Goal: Contribute content: Add original content to the website for others to see

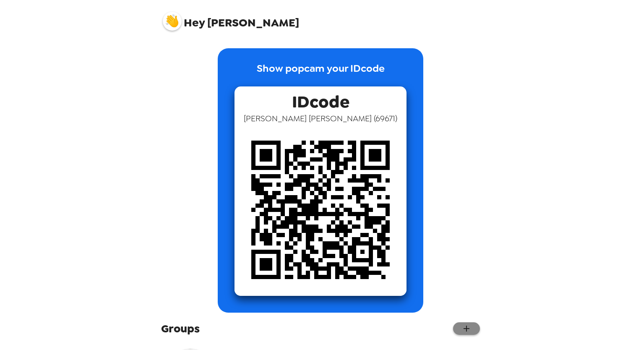
click at [458, 335] on button "button" at bounding box center [466, 328] width 27 height 13
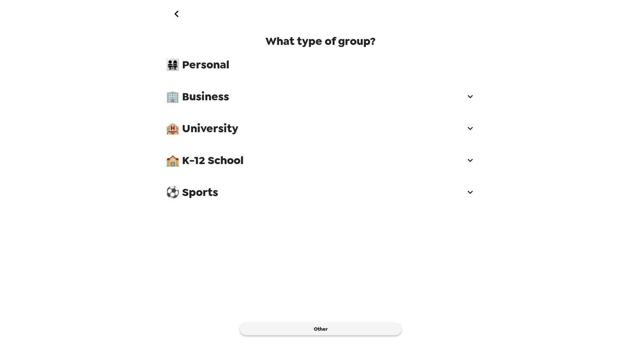
click at [223, 140] on div "🏨 University" at bounding box center [320, 128] width 323 height 25
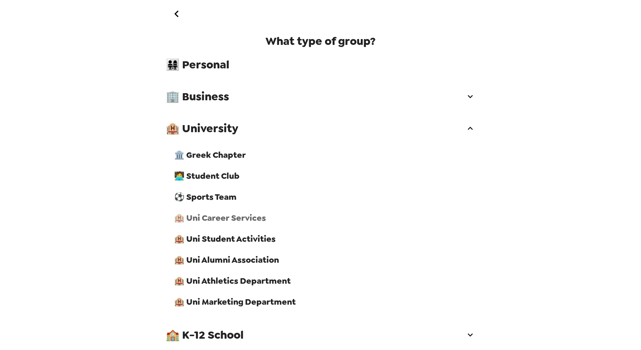
click at [218, 223] on span "🏨 Uni Career Services" at bounding box center [324, 217] width 301 height 11
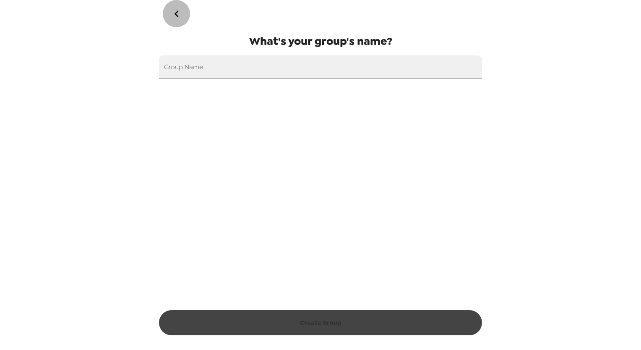
click at [175, 16] on icon "go back" at bounding box center [176, 13] width 13 height 13
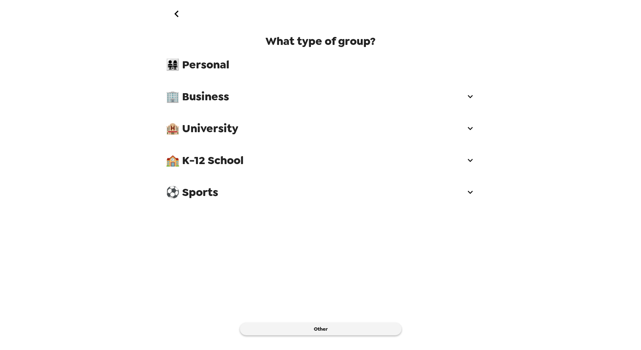
click at [175, 16] on icon "go back" at bounding box center [176, 13] width 13 height 13
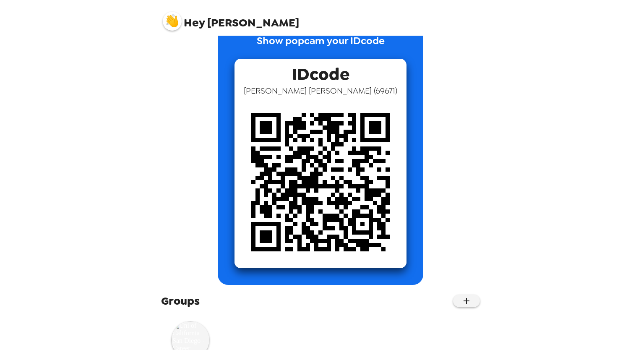
scroll to position [62, 0]
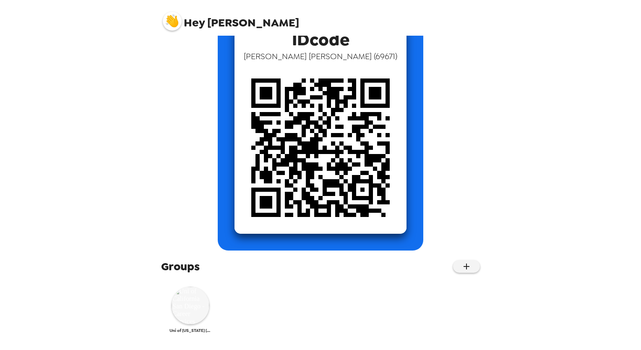
click at [188, 297] on img at bounding box center [191, 306] width 38 height 38
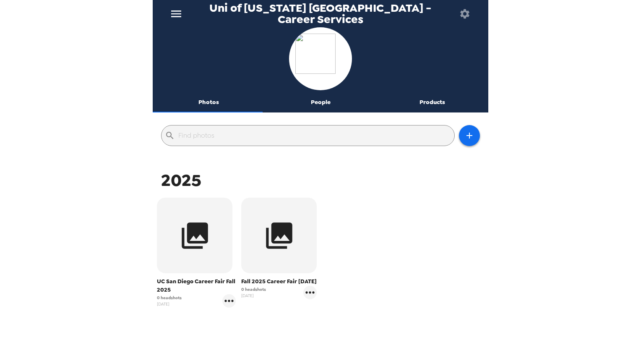
click at [206, 102] on button "Photos" at bounding box center [209, 102] width 112 height 20
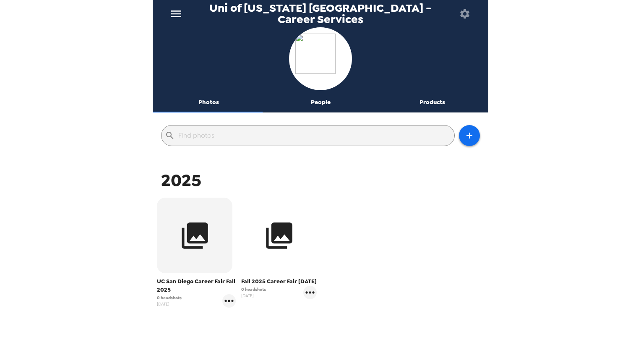
click at [287, 251] on icon "button" at bounding box center [279, 235] width 31 height 31
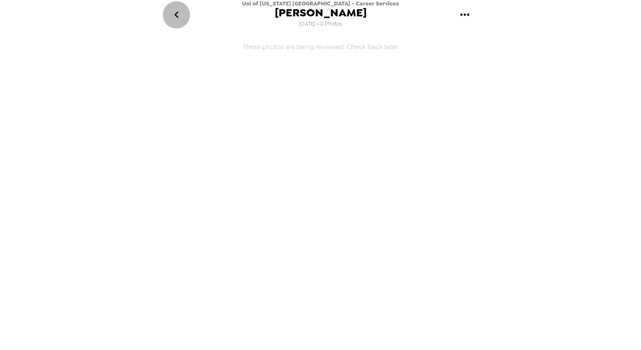
click at [181, 15] on icon "go back" at bounding box center [176, 14] width 13 height 13
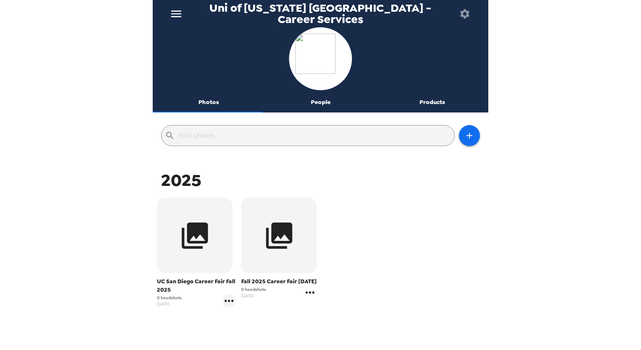
click at [307, 299] on icon "gallery menu" at bounding box center [310, 292] width 13 height 13
click at [360, 315] on span "Copy gallery link" at bounding box center [359, 317] width 70 height 10
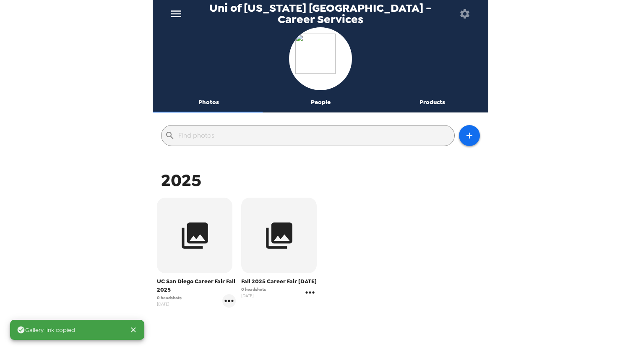
click at [310, 299] on icon "gallery menu" at bounding box center [310, 292] width 13 height 13
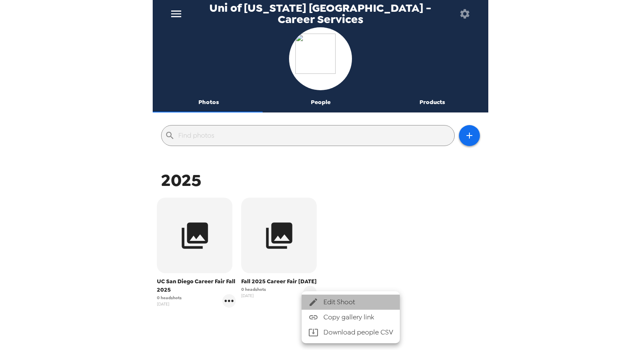
click at [343, 301] on span "Edit Shoot" at bounding box center [359, 302] width 70 height 10
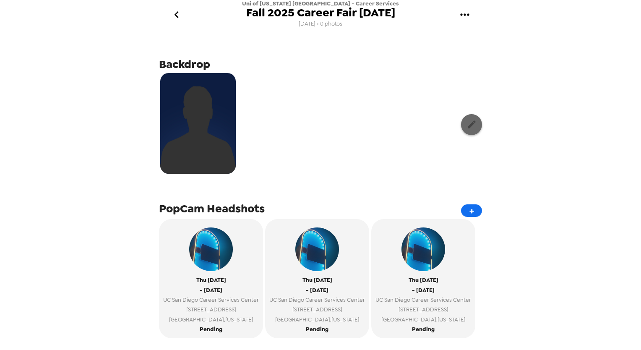
click at [467, 125] on icon "button" at bounding box center [472, 124] width 10 height 10
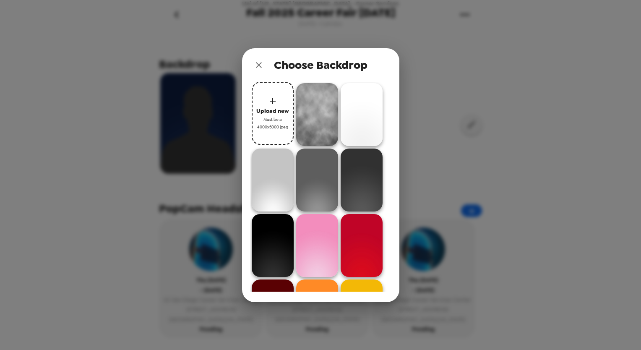
click at [275, 109] on span "Upload new" at bounding box center [272, 111] width 33 height 10
click at [272, 107] on span "Upload new" at bounding box center [272, 111] width 33 height 10
click at [271, 111] on span "Upload new" at bounding box center [272, 111] width 33 height 10
click at [136, 100] on div "Choose Backdrop Upload new Must be a 4000x5000 jpeg" at bounding box center [320, 175] width 641 height 350
click at [259, 65] on icon "close" at bounding box center [259, 65] width 6 height 6
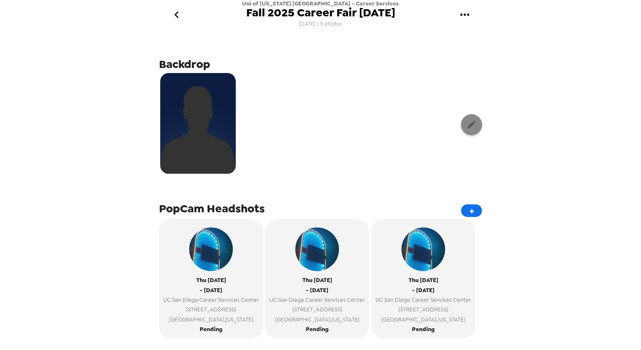
click at [468, 127] on icon "button" at bounding box center [472, 124] width 10 height 10
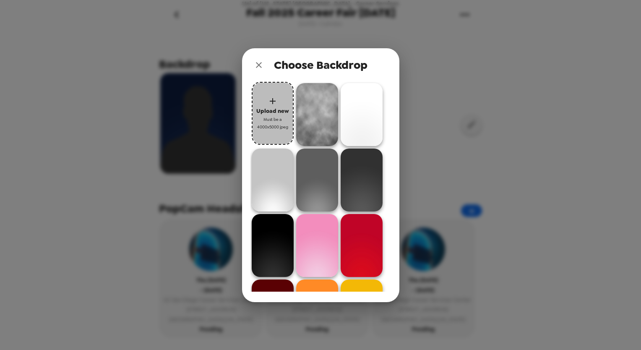
click at [277, 103] on button "Upload new Must be a 4000x5000 jpeg" at bounding box center [273, 113] width 42 height 63
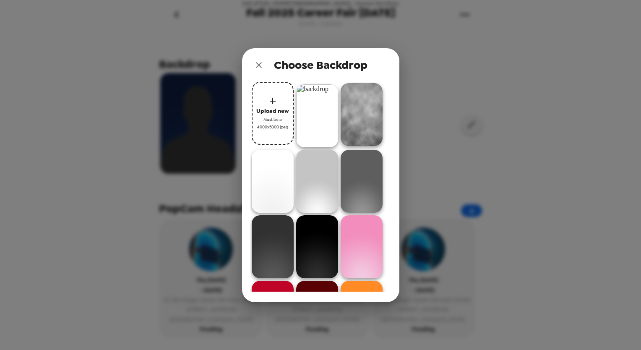
click at [263, 109] on span "Upload new" at bounding box center [272, 111] width 33 height 10
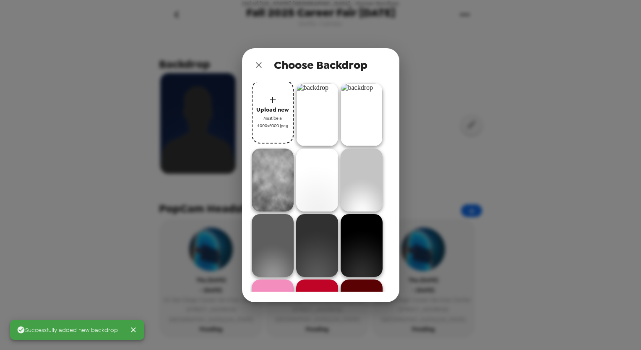
click at [272, 107] on span "Upload new" at bounding box center [272, 110] width 33 height 10
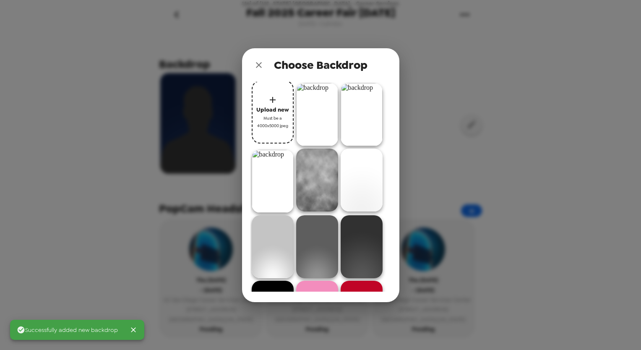
click at [275, 110] on span "Upload new" at bounding box center [272, 110] width 33 height 10
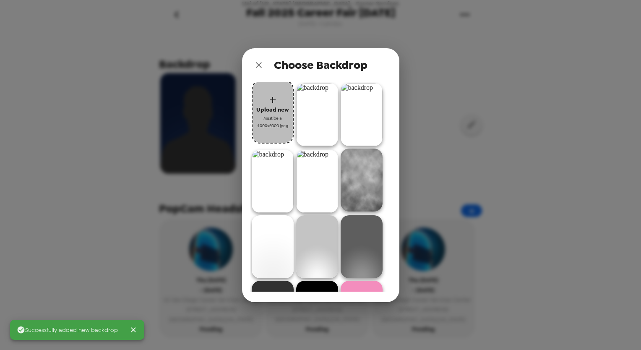
click at [265, 110] on span "Upload new" at bounding box center [272, 110] width 33 height 10
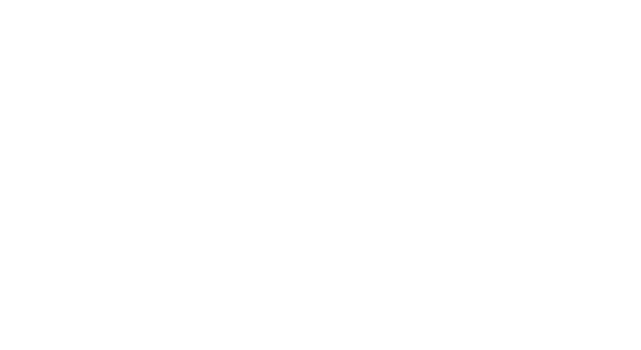
click at [181, 115] on body at bounding box center [320, 175] width 641 height 350
click at [119, 34] on body at bounding box center [320, 175] width 641 height 350
